Goal: Task Accomplishment & Management: Manage account settings

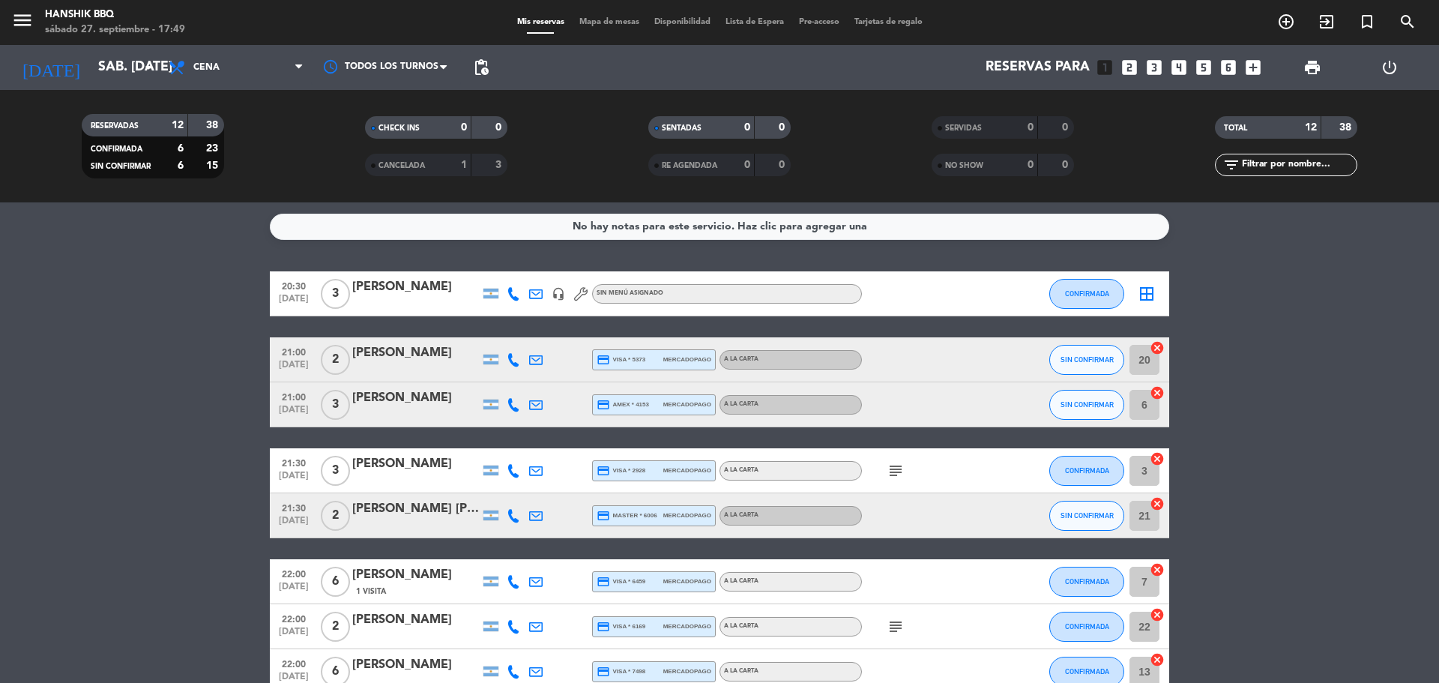
click at [510, 296] on icon at bounding box center [513, 293] width 13 height 13
click at [545, 272] on span at bounding box center [551, 269] width 12 height 12
click at [510, 366] on icon at bounding box center [513, 359] width 13 height 13
click at [545, 336] on span at bounding box center [551, 335] width 12 height 12
click at [515, 405] on icon at bounding box center [513, 404] width 13 height 13
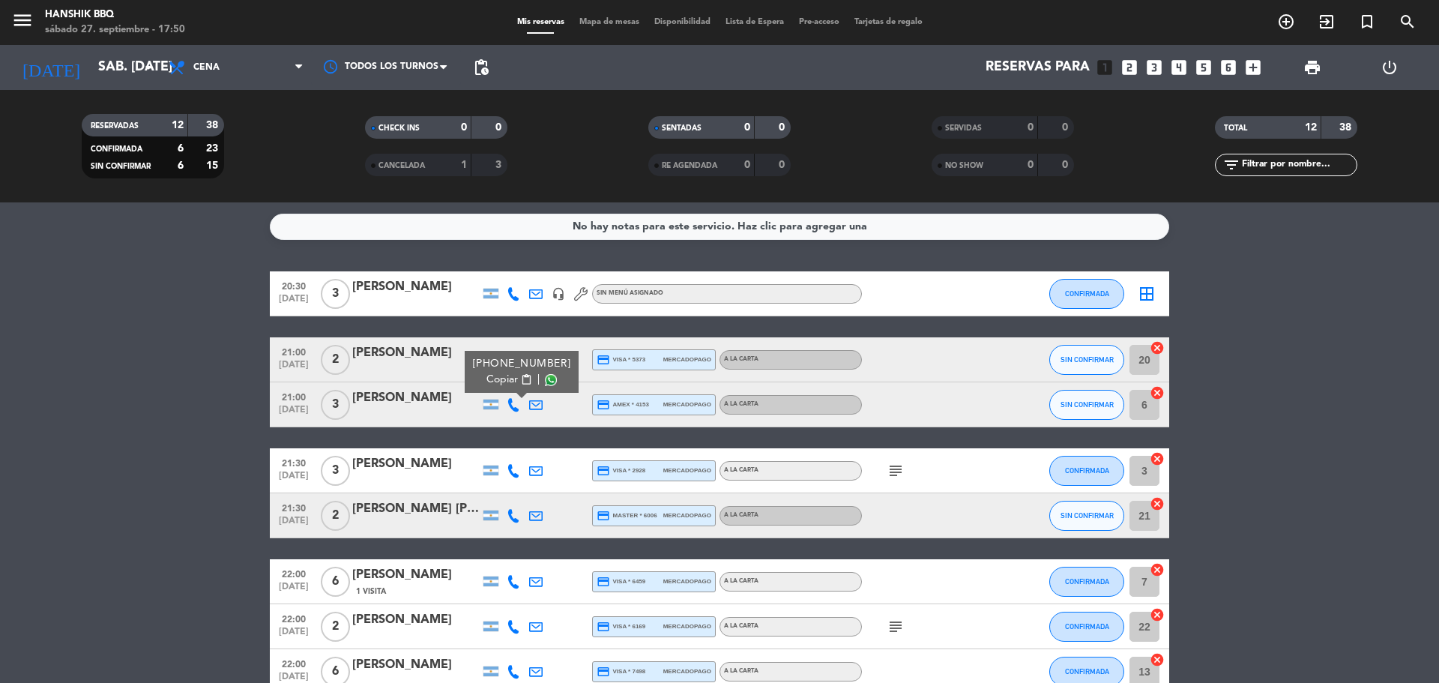
click at [545, 379] on span at bounding box center [551, 380] width 12 height 12
click at [507, 473] on icon at bounding box center [513, 470] width 13 height 13
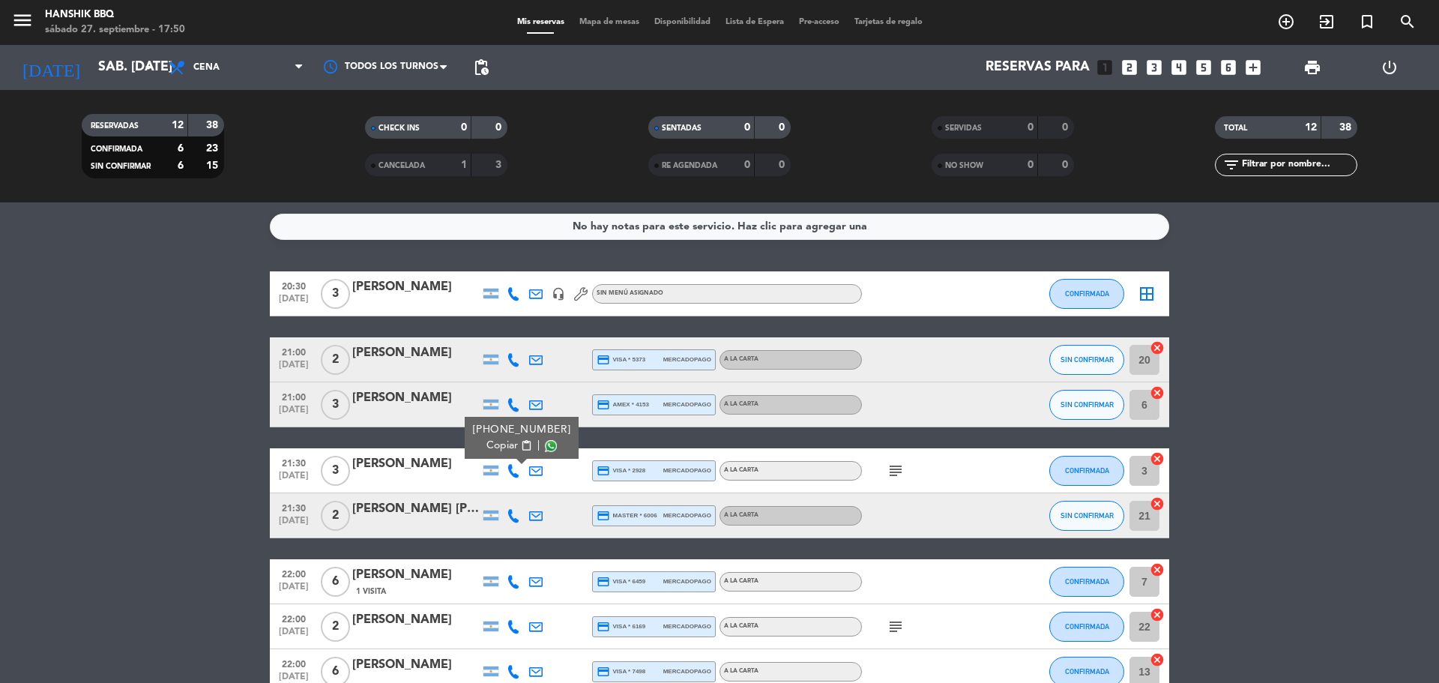
click at [545, 450] on span at bounding box center [551, 446] width 12 height 12
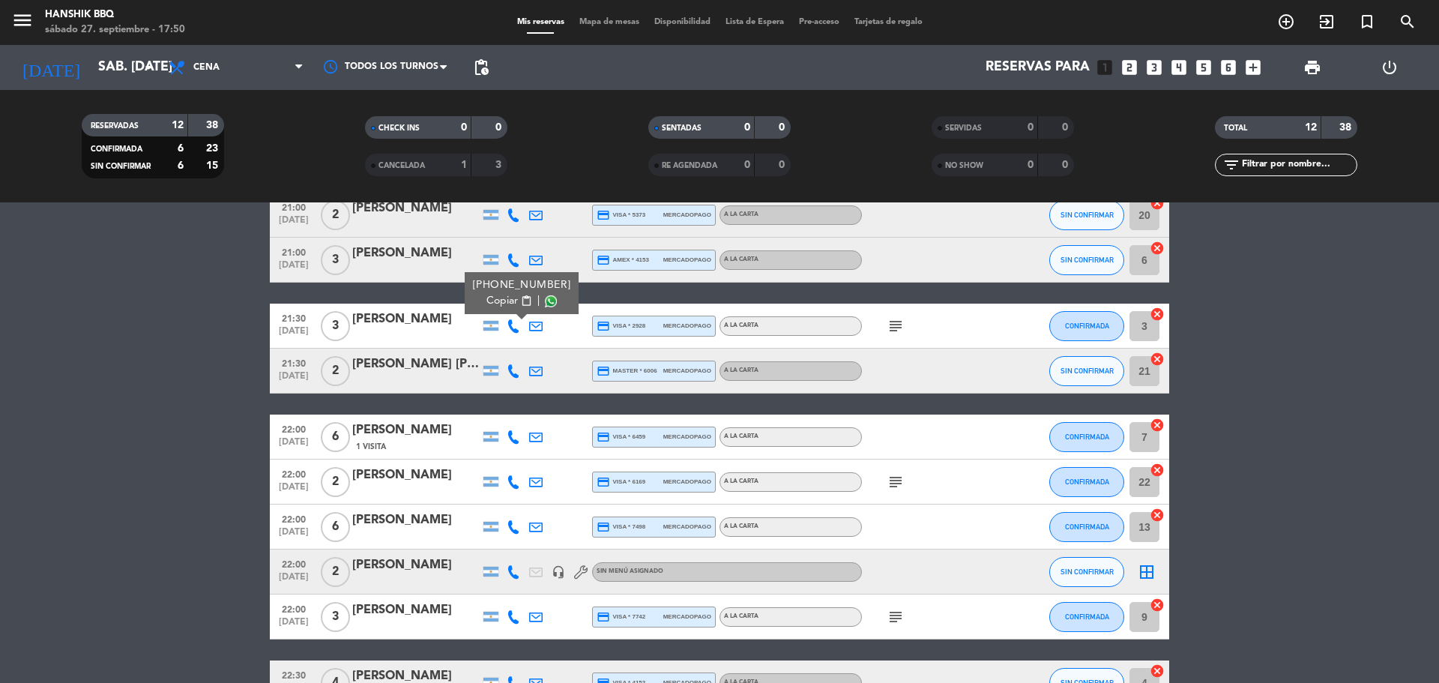
scroll to position [150, 0]
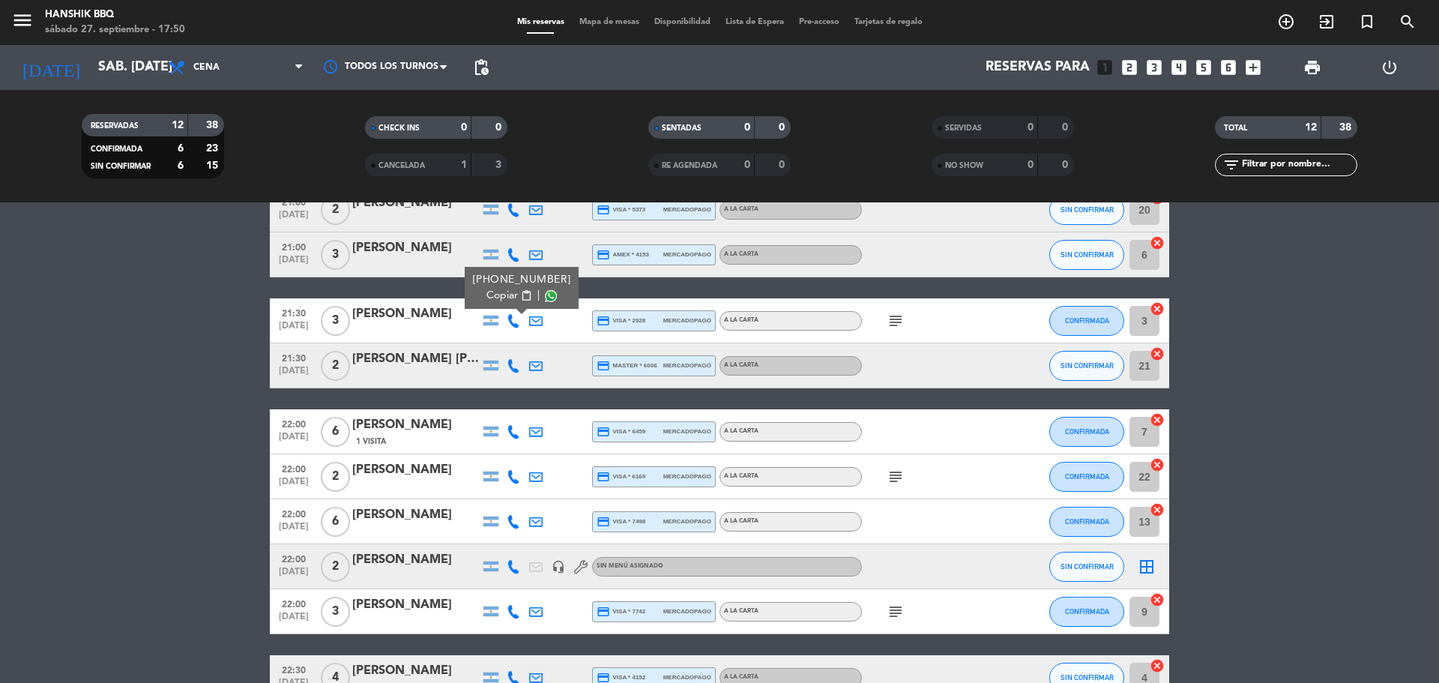
click at [516, 367] on icon at bounding box center [513, 365] width 13 height 13
click at [545, 343] on span at bounding box center [551, 341] width 12 height 12
click at [513, 427] on icon at bounding box center [513, 431] width 13 height 13
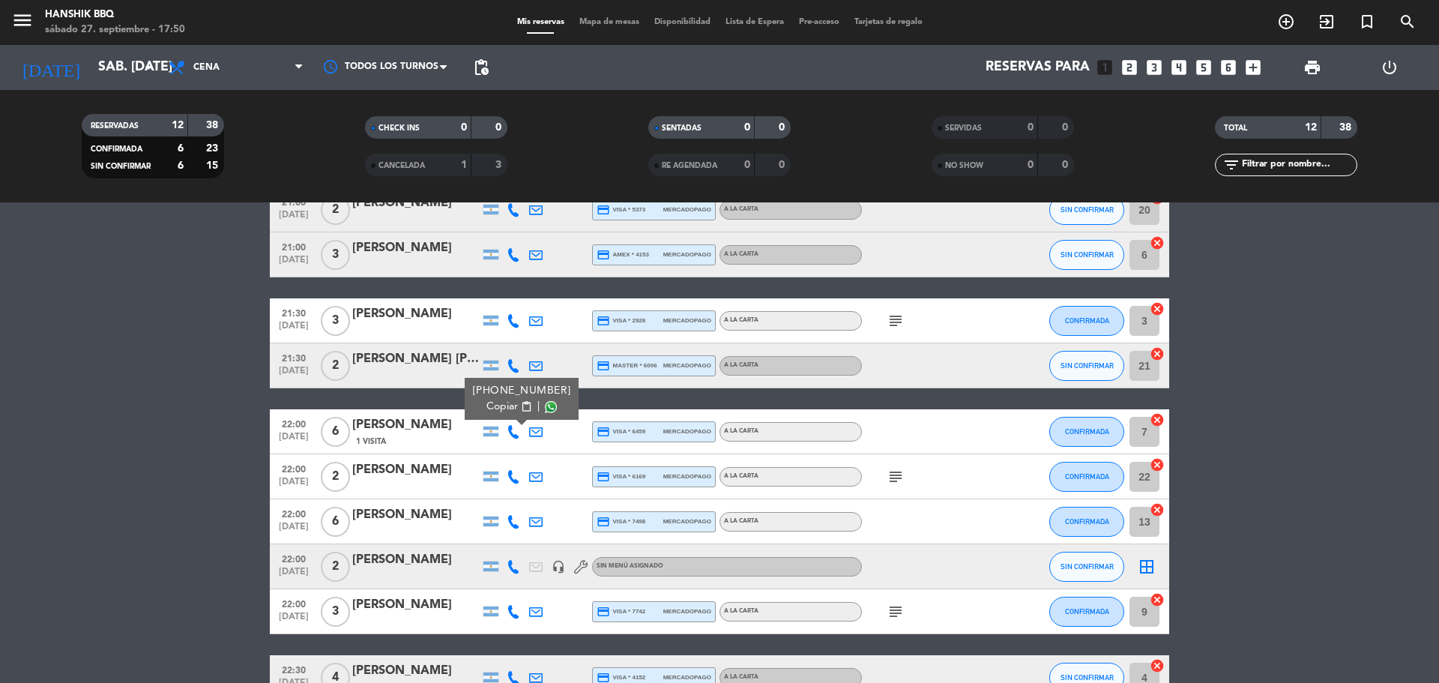
click at [541, 399] on div "Copiar content_paste |" at bounding box center [522, 407] width 98 height 16
click at [545, 401] on span at bounding box center [551, 407] width 12 height 12
click at [546, 405] on span at bounding box center [551, 407] width 12 height 12
drag, startPoint x: 508, startPoint y: 482, endPoint x: 516, endPoint y: 478, distance: 9.1
click at [510, 482] on icon at bounding box center [513, 476] width 13 height 13
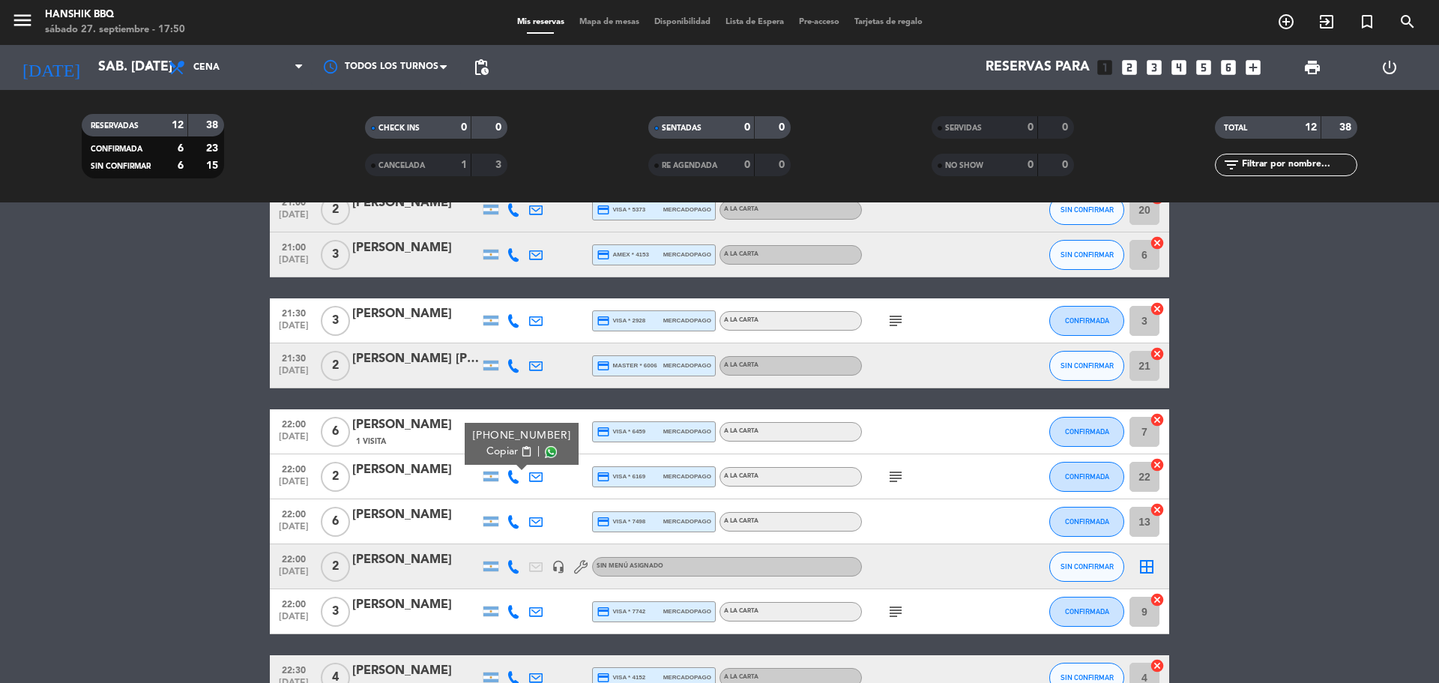
click at [545, 454] on span at bounding box center [551, 452] width 12 height 12
click at [511, 521] on icon at bounding box center [513, 521] width 13 height 13
click at [545, 494] on span at bounding box center [551, 497] width 12 height 12
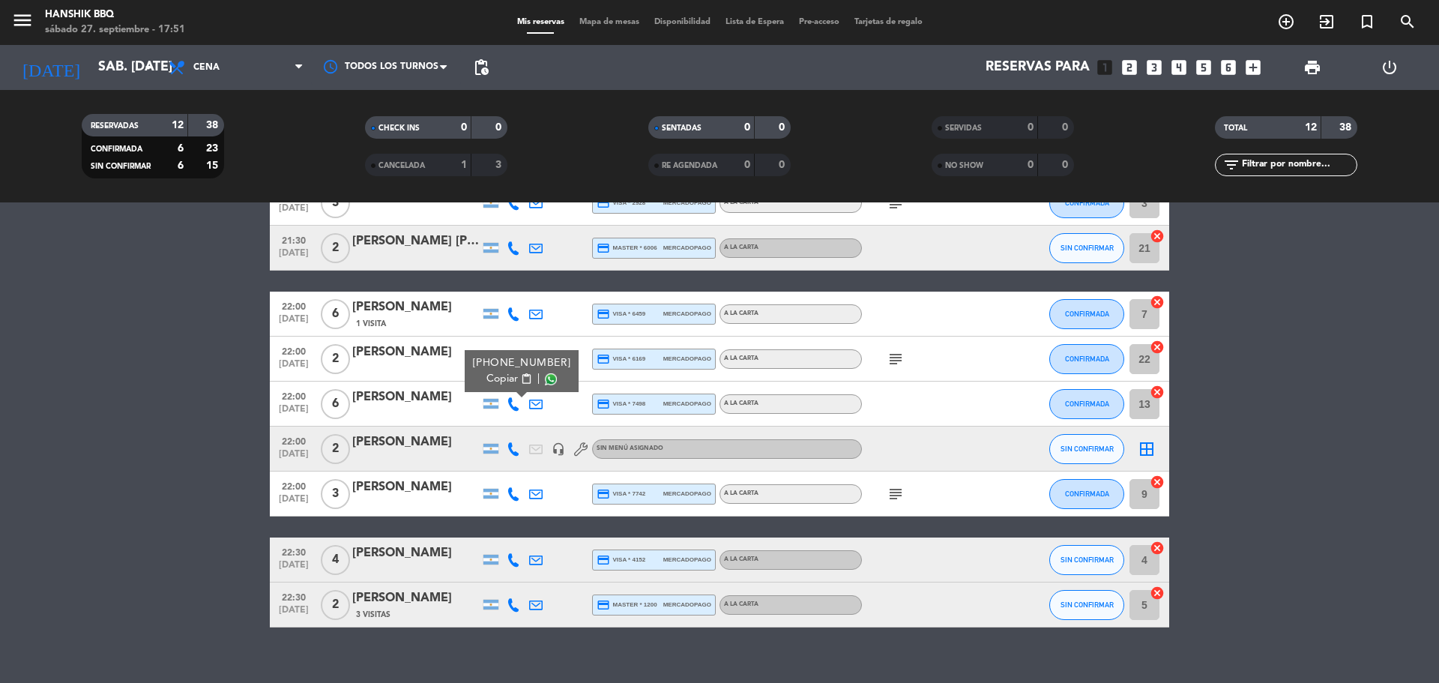
scroll to position [287, 0]
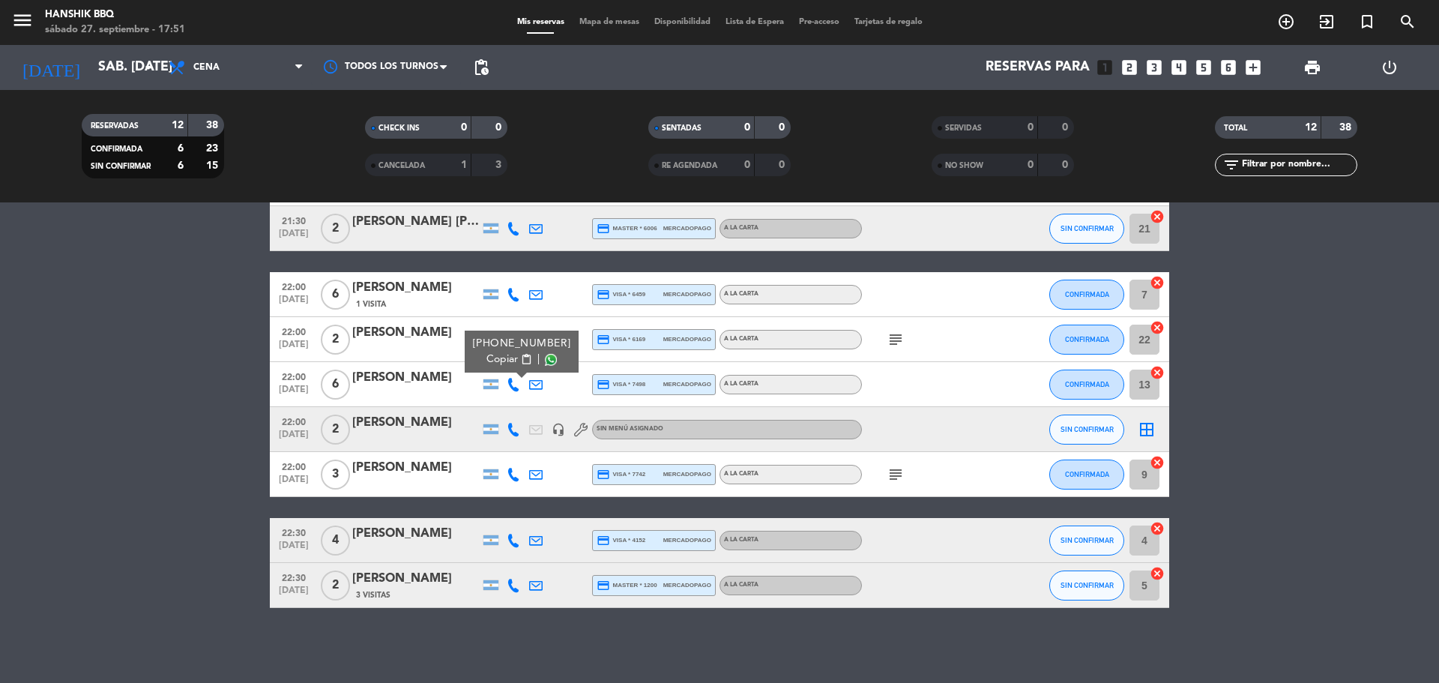
click at [516, 429] on icon at bounding box center [513, 429] width 13 height 13
click at [545, 404] on span at bounding box center [551, 405] width 12 height 12
click at [512, 471] on icon at bounding box center [513, 474] width 13 height 13
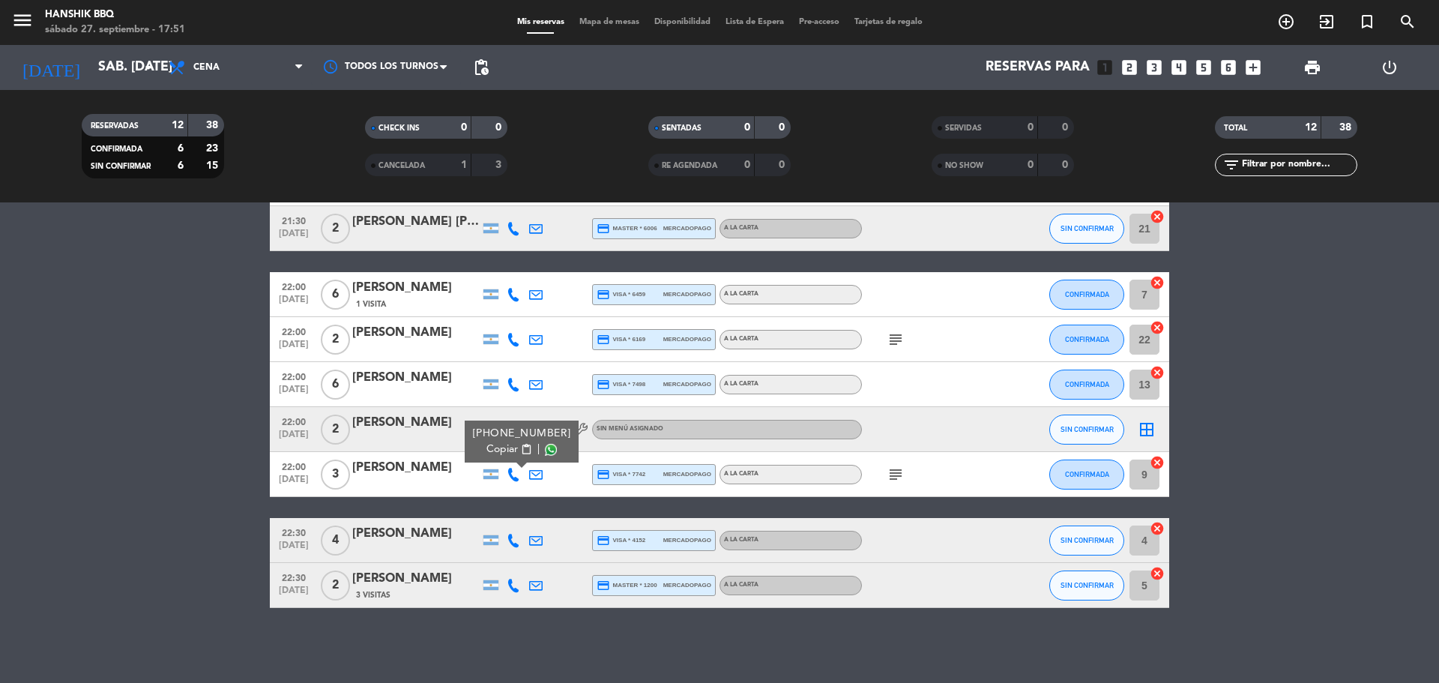
click at [545, 448] on span at bounding box center [551, 450] width 12 height 12
click at [510, 539] on icon at bounding box center [513, 540] width 13 height 13
click at [545, 517] on span at bounding box center [551, 516] width 12 height 12
click at [519, 582] on icon at bounding box center [513, 585] width 13 height 13
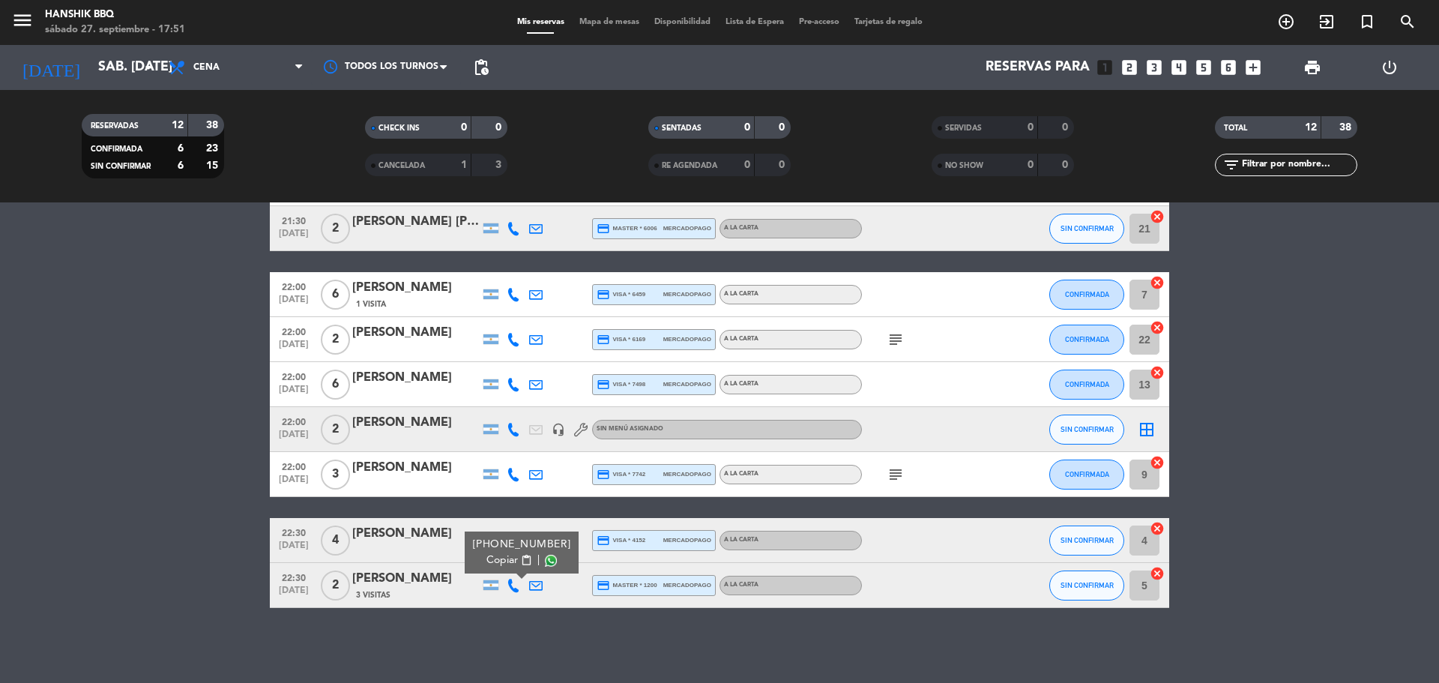
click at [545, 558] on span at bounding box center [551, 561] width 12 height 12
click at [0, 429] on bookings-row "20:30 [DATE] 3 [PERSON_NAME] headset_mic Sin menú asignado CONFIRMADA border_al…" at bounding box center [719, 296] width 1439 height 624
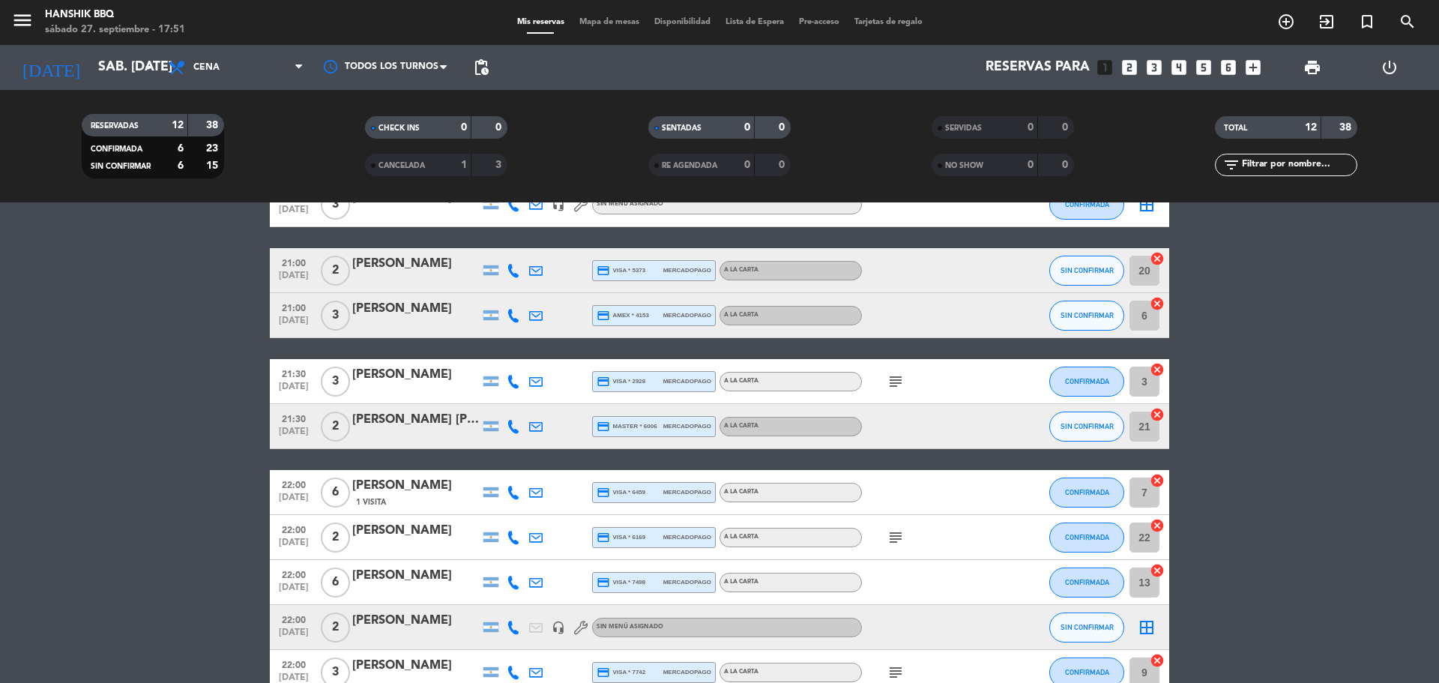
scroll to position [0, 0]
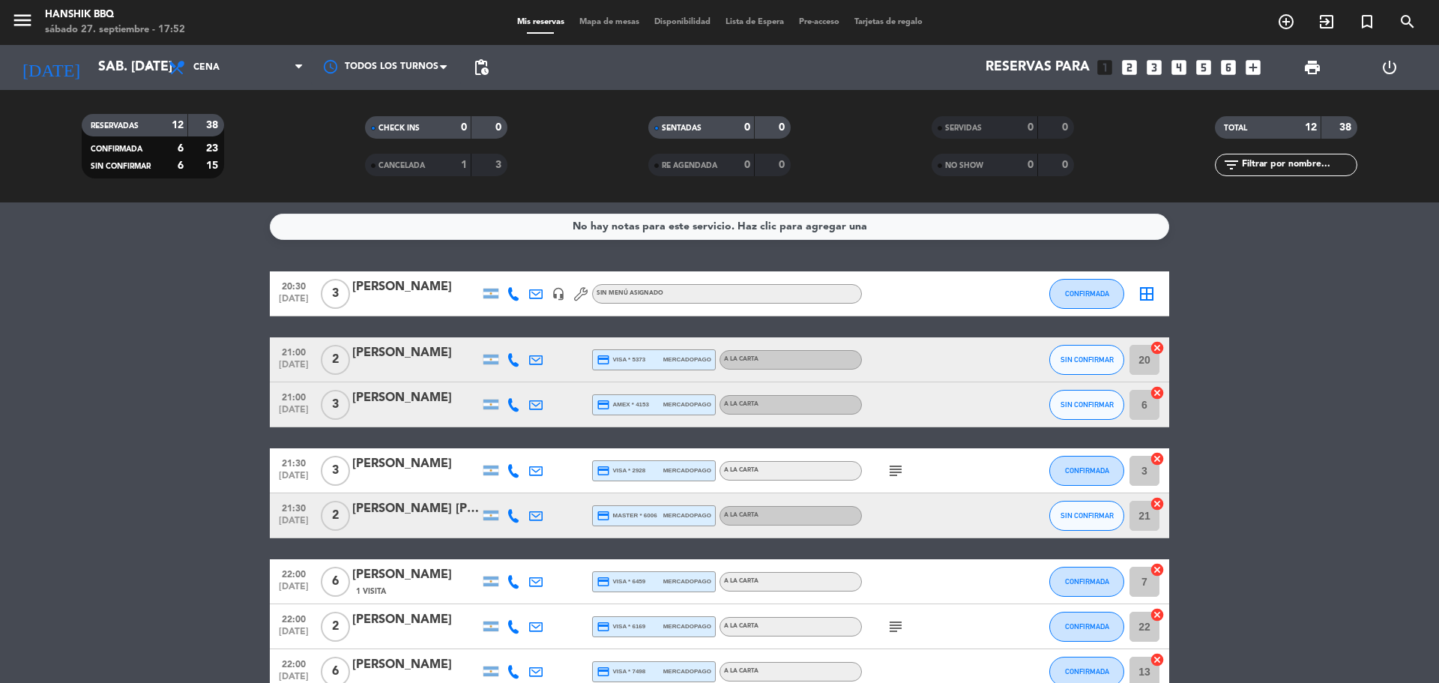
click at [105, 558] on bookings-row "20:30 [DATE] 3 [PERSON_NAME] headset_mic Sin menú asignado CONFIRMADA border_al…" at bounding box center [719, 583] width 1439 height 624
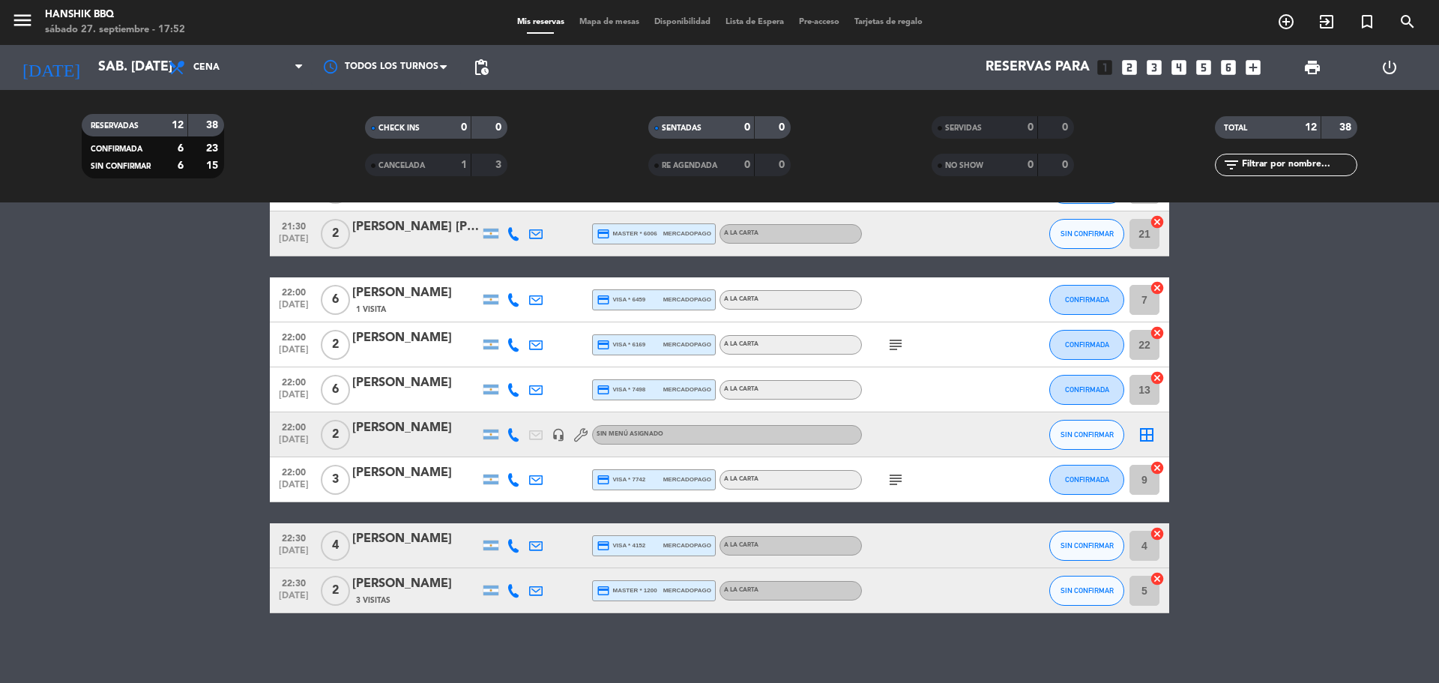
scroll to position [287, 0]
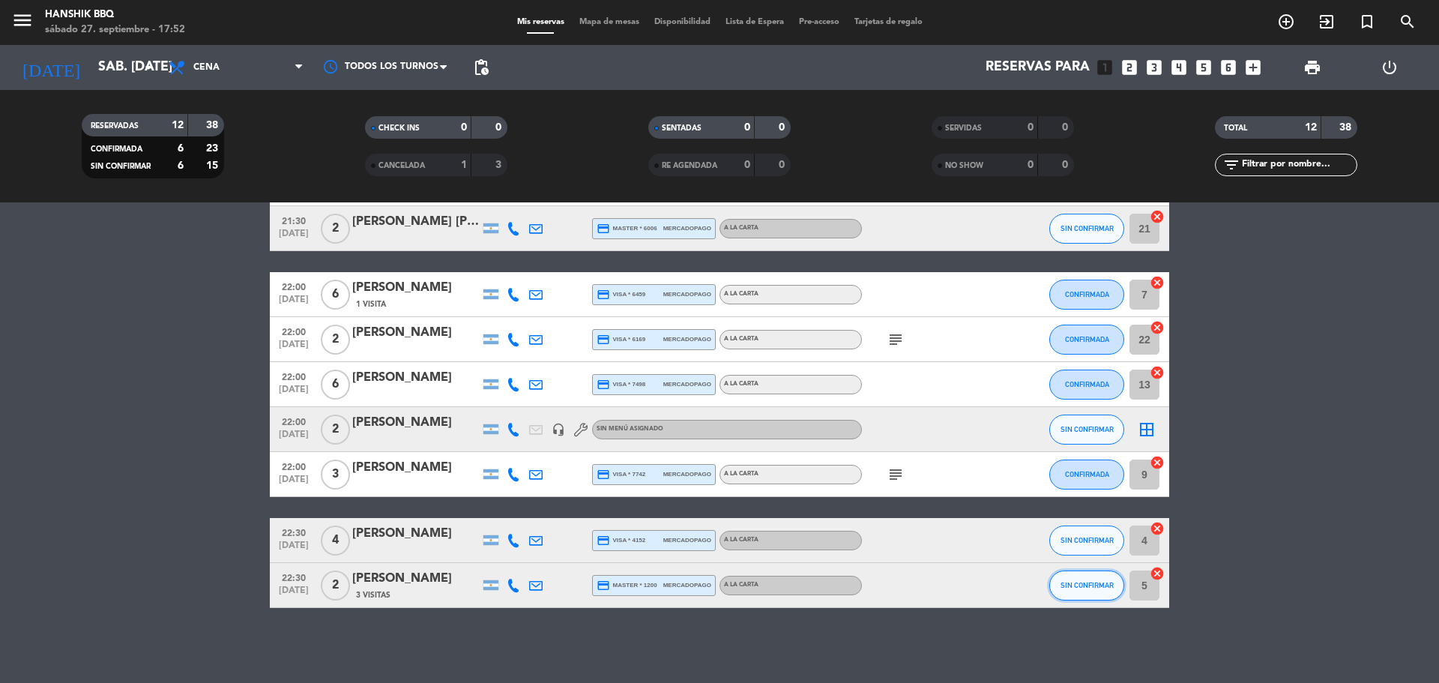
click at [1073, 579] on button "SIN CONFIRMAR" at bounding box center [1086, 585] width 75 height 30
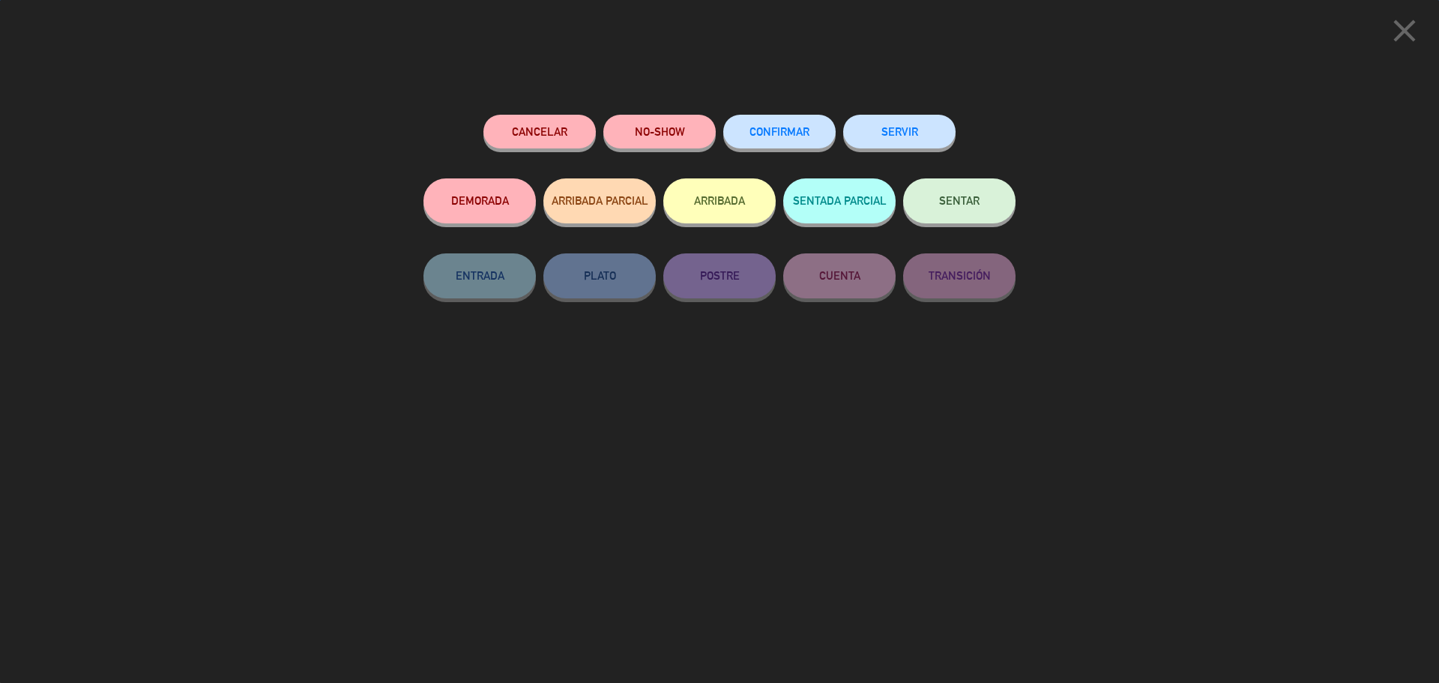
click at [805, 123] on button "CONFIRMAR" at bounding box center [779, 132] width 112 height 34
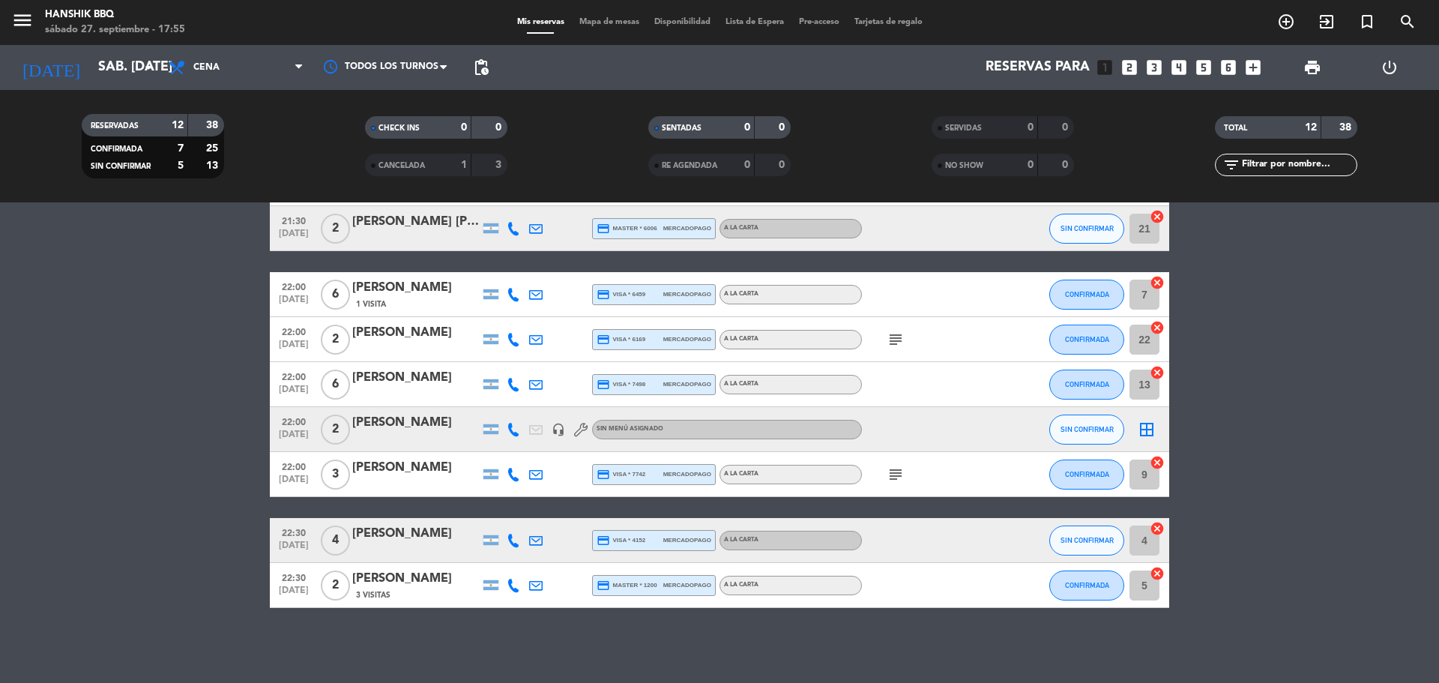
click at [184, 271] on bookings-row "20:30 [DATE] 3 [PERSON_NAME] headset_mic Sin menú asignado CONFIRMADA border_al…" at bounding box center [719, 296] width 1439 height 624
click at [1101, 545] on button "SIN CONFIRMAR" at bounding box center [1086, 540] width 75 height 30
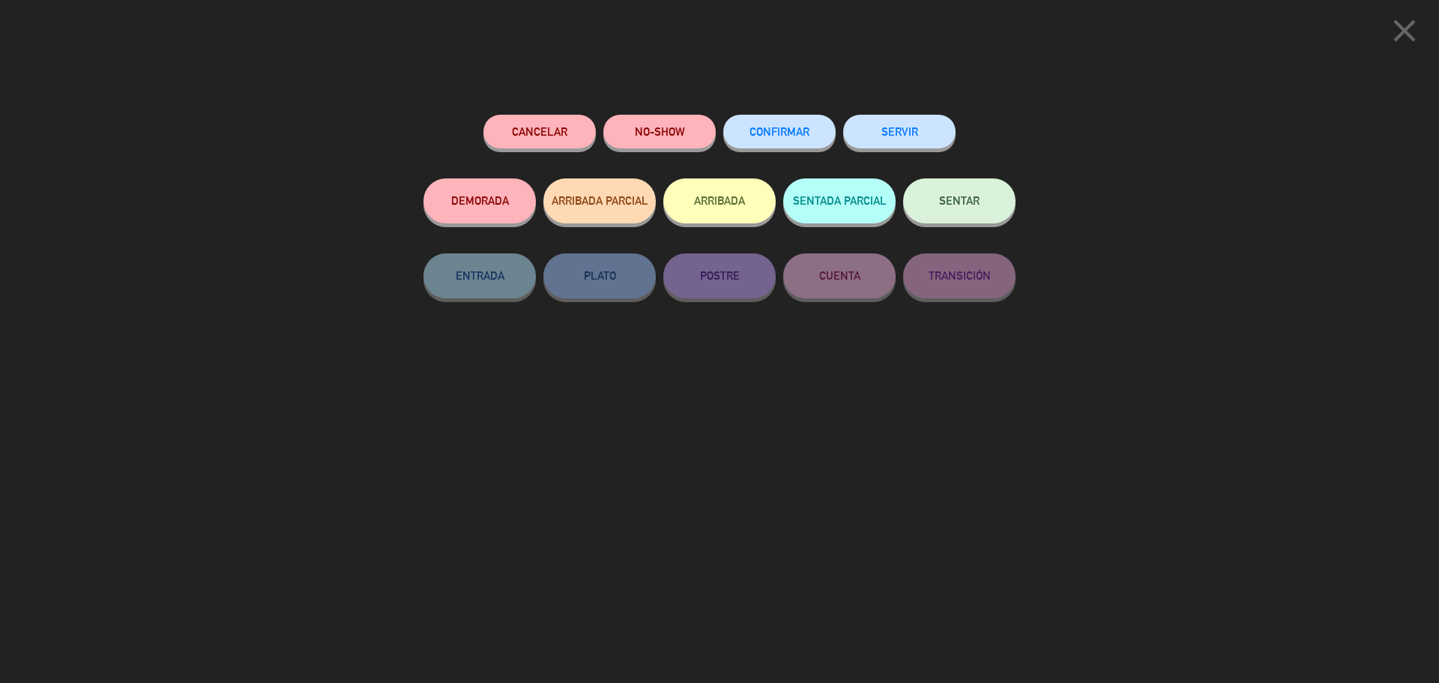
click at [759, 142] on button "CONFIRMAR" at bounding box center [779, 132] width 112 height 34
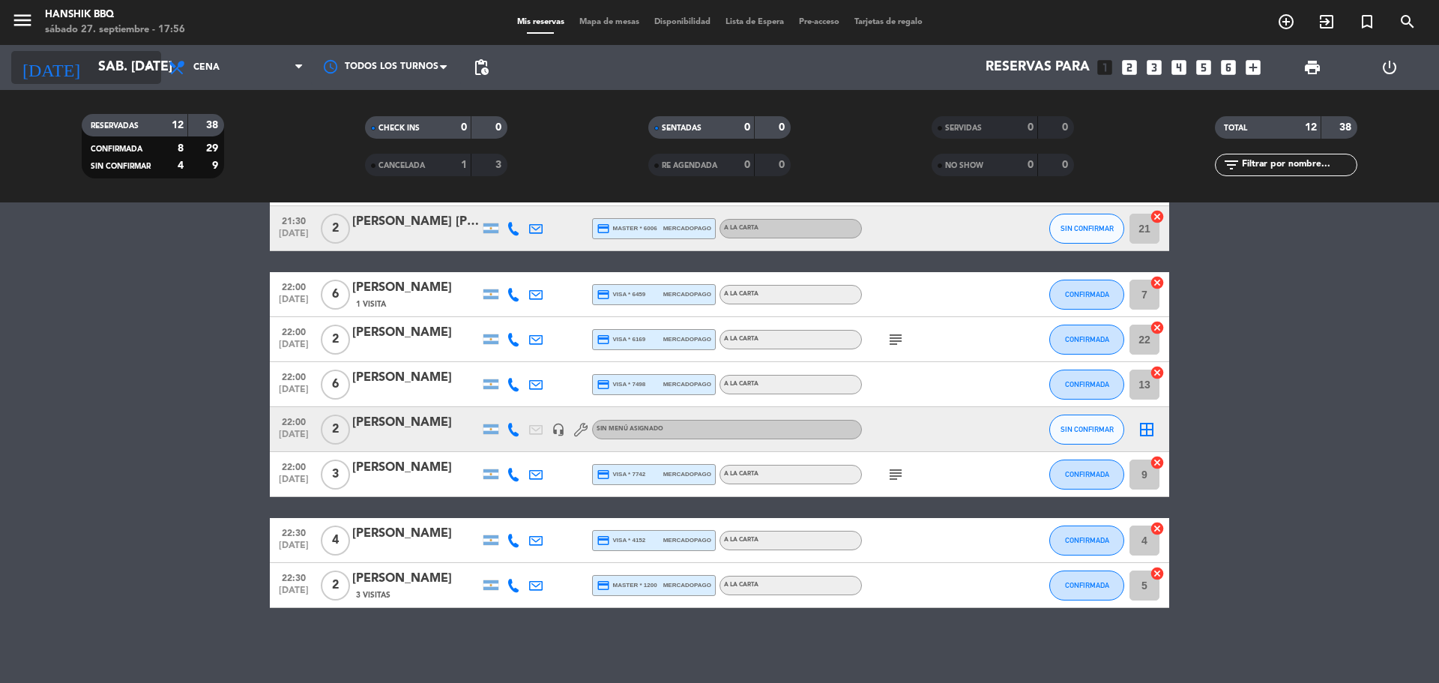
click at [100, 64] on input "sáb. [DATE]" at bounding box center [178, 67] width 174 height 30
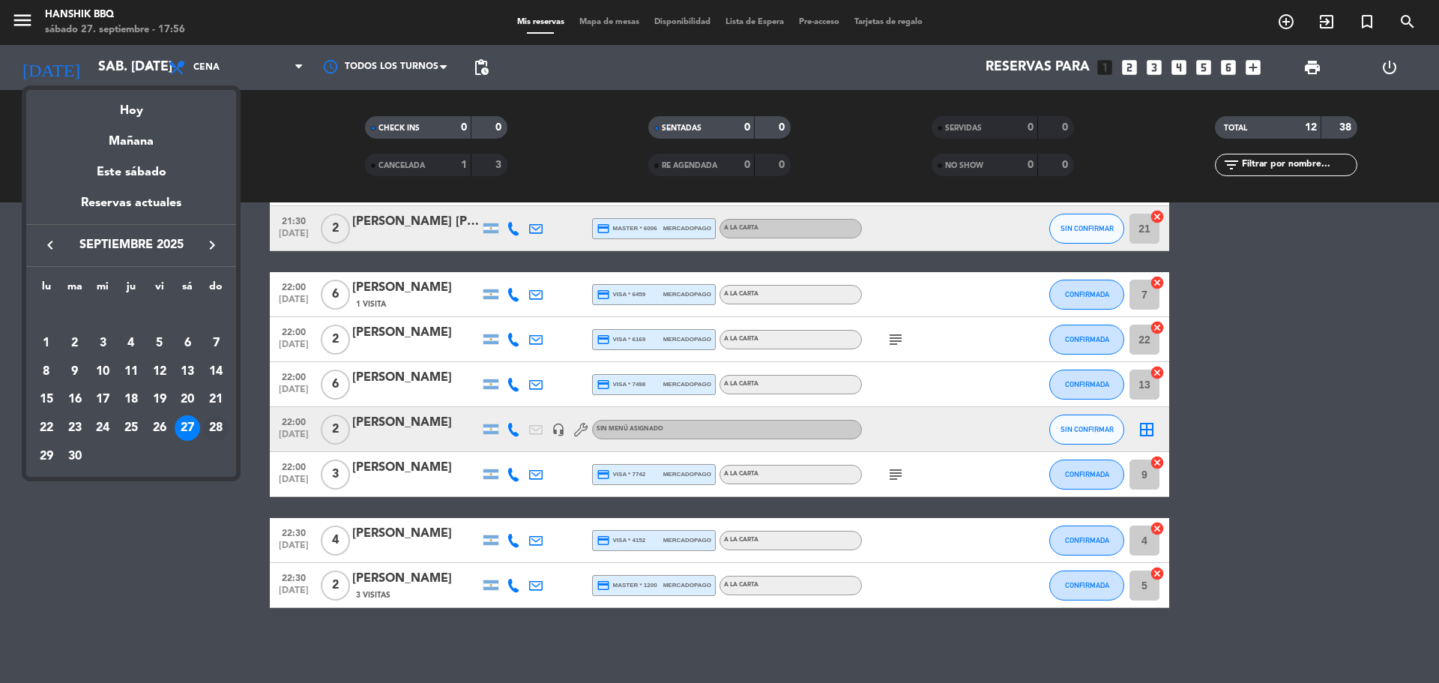
click at [221, 431] on div "28" at bounding box center [215, 427] width 25 height 25
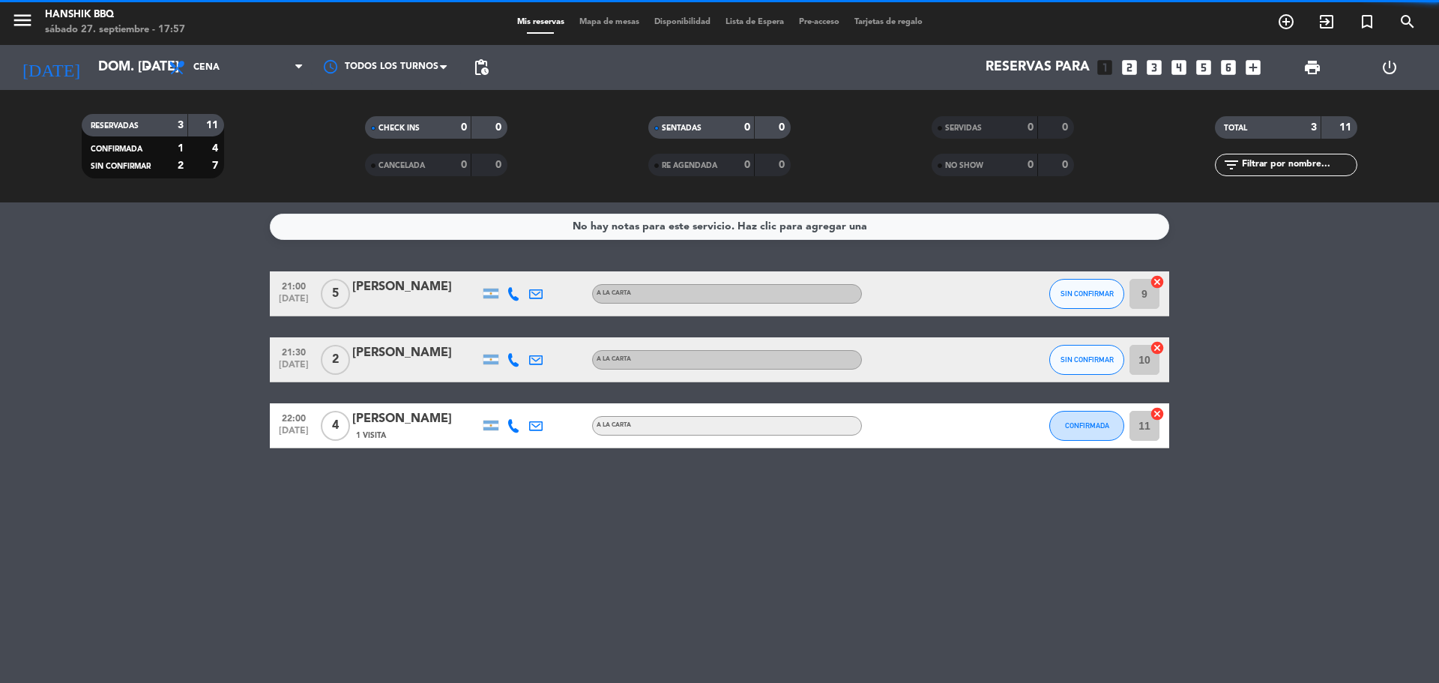
scroll to position [0, 0]
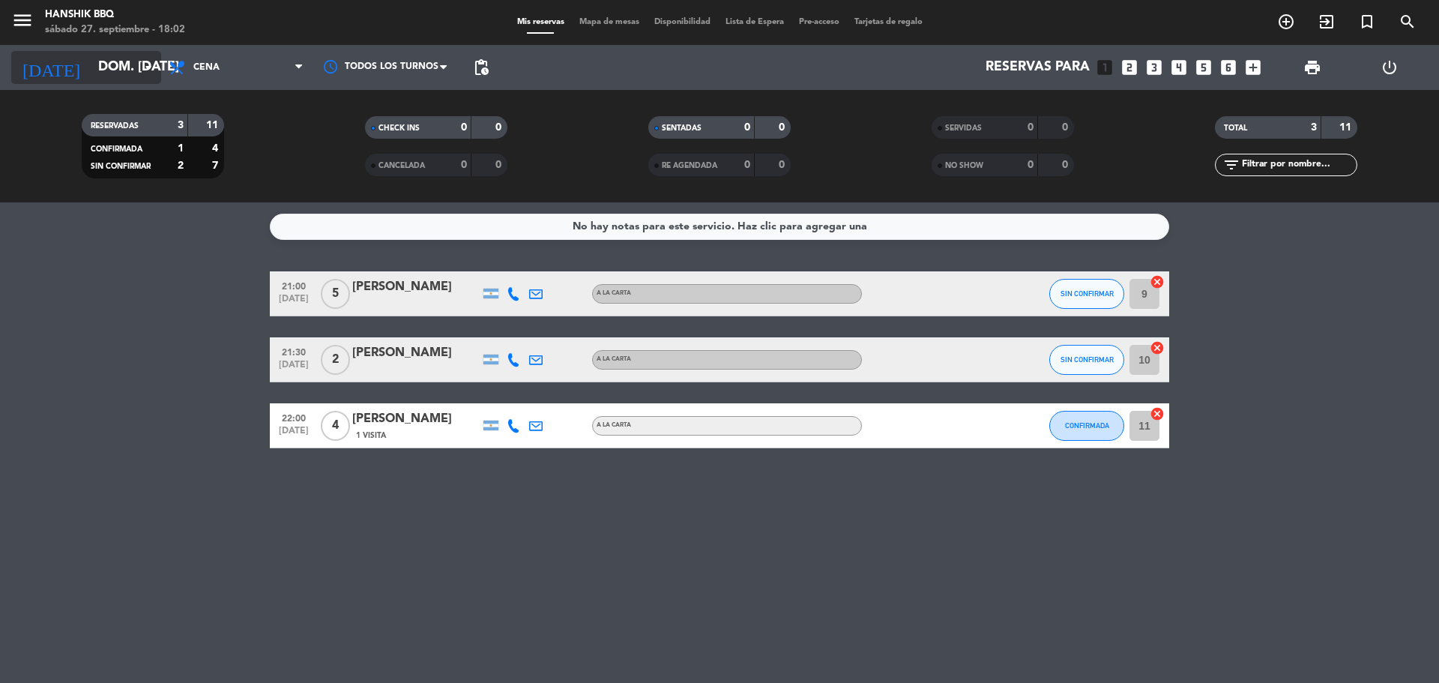
click at [124, 67] on input "dom. [DATE]" at bounding box center [178, 67] width 174 height 30
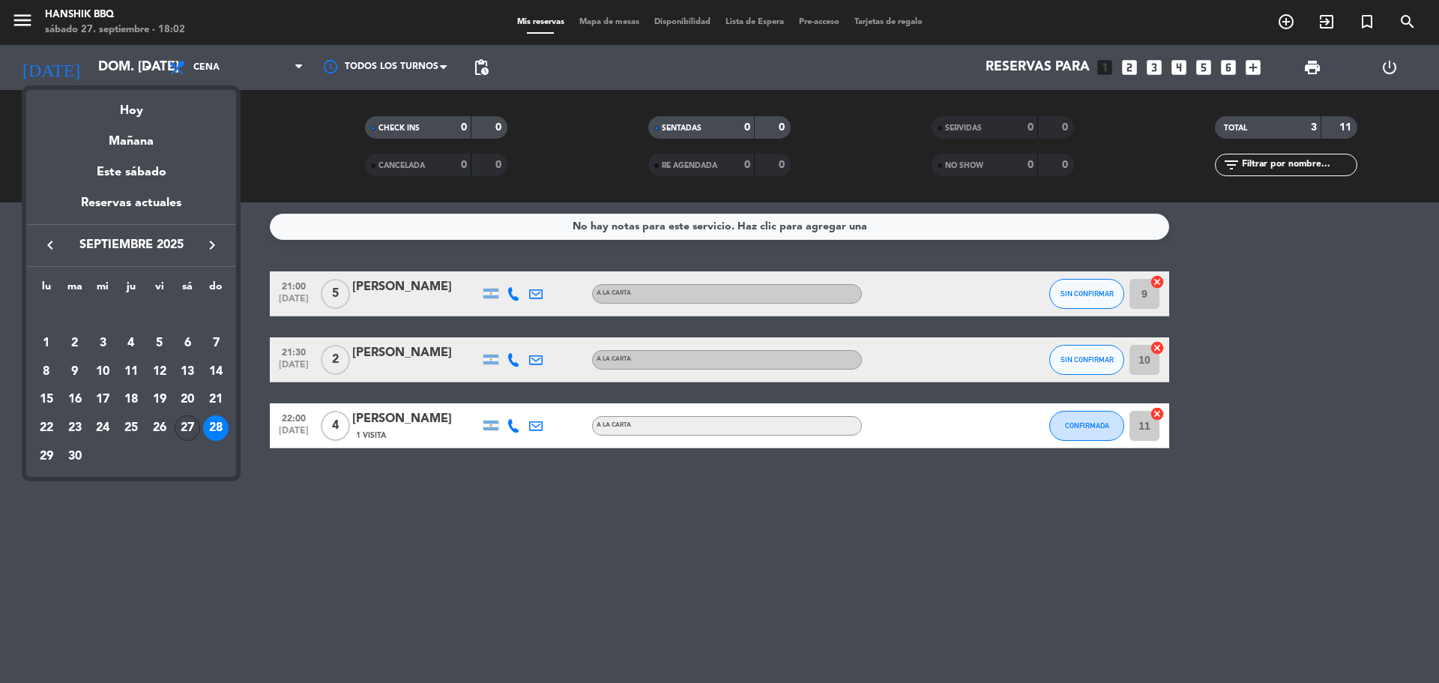
click at [193, 423] on div "27" at bounding box center [187, 427] width 25 height 25
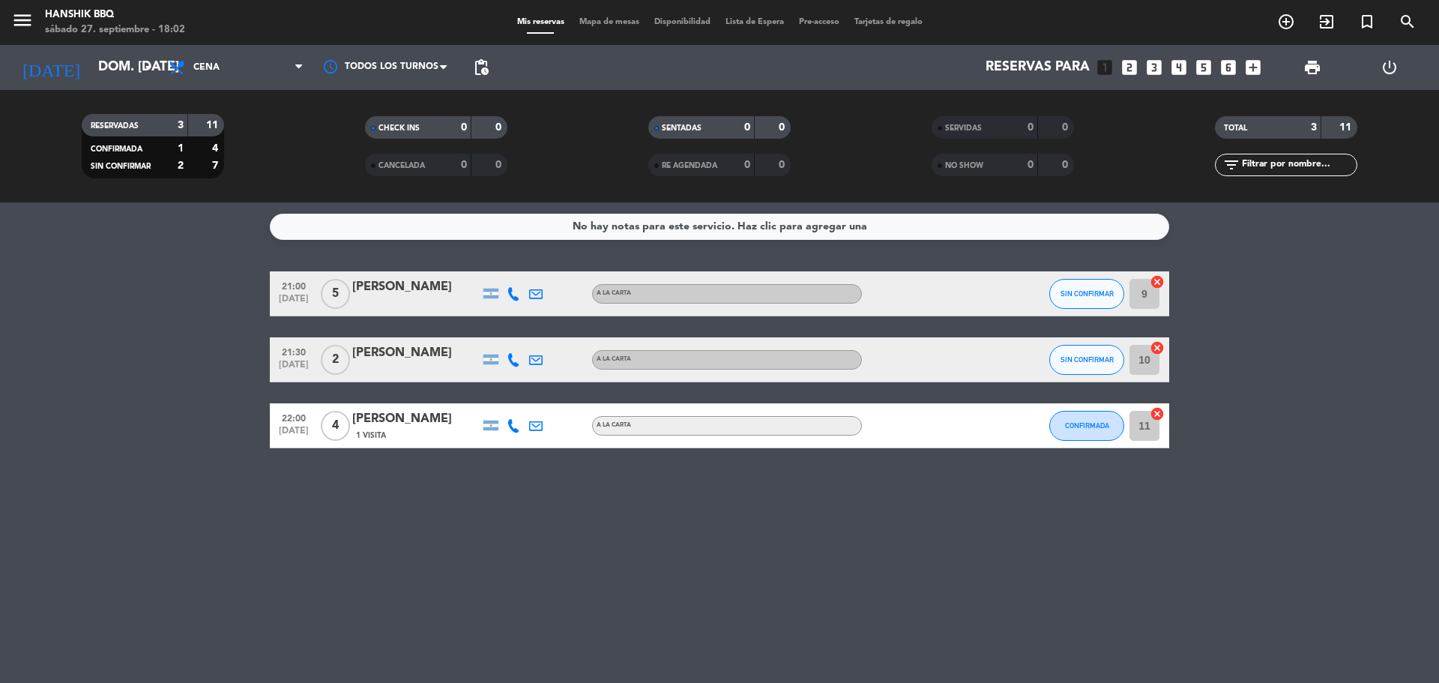
type input "sáb. [DATE]"
